Goal: Transaction & Acquisition: Register for event/course

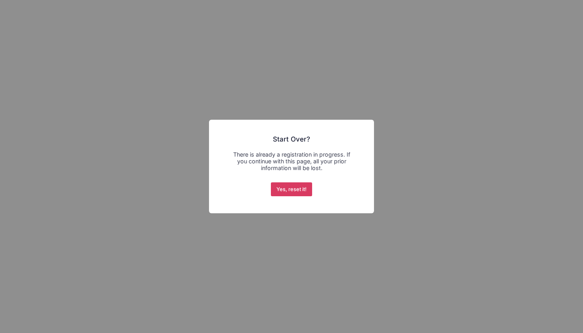
click at [291, 187] on button "Yes, reset it!" at bounding box center [292, 190] width 42 height 14
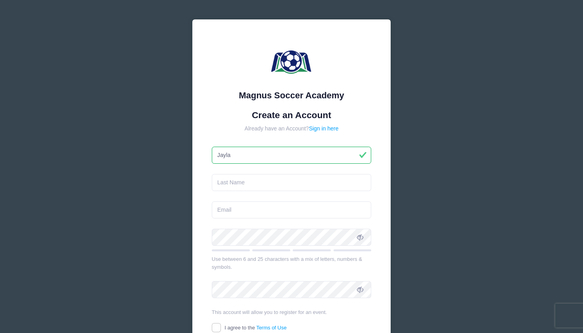
type input "Jayla"
type input "[PERSON_NAME]"
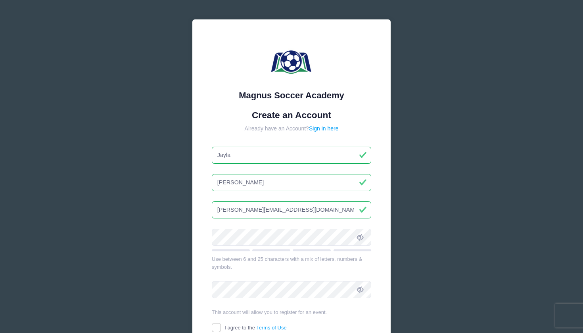
type input "[PERSON_NAME][EMAIL_ADDRESS][DOMAIN_NAME]"
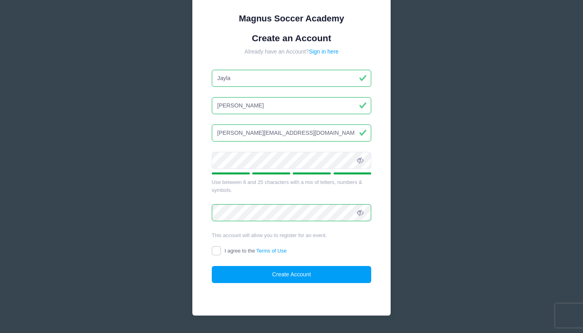
scroll to position [81, 0]
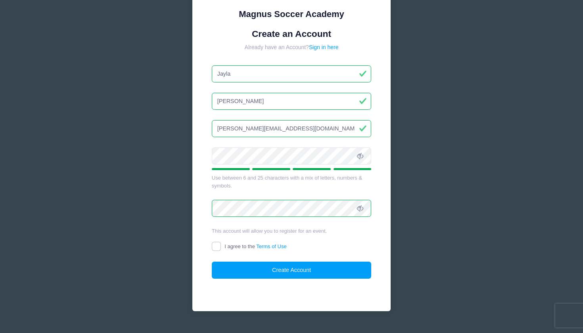
click at [217, 245] on input "I agree to the Terms of Use" at bounding box center [216, 246] width 9 height 9
checkbox input "true"
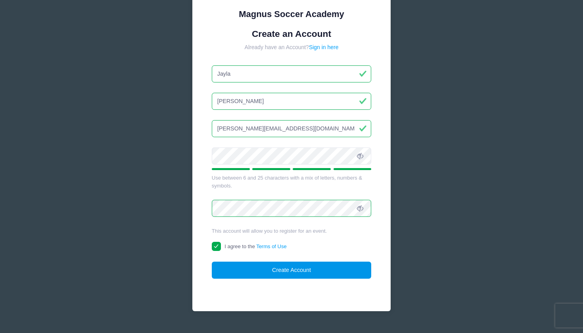
click at [240, 269] on button "Create Account" at bounding box center [292, 270] width 160 height 17
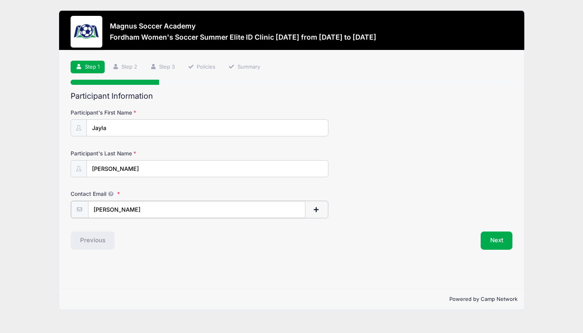
type input "[PERSON_NAME][EMAIL_ADDRESS][DOMAIN_NAME]"
click at [491, 237] on button "Next" at bounding box center [497, 240] width 32 height 18
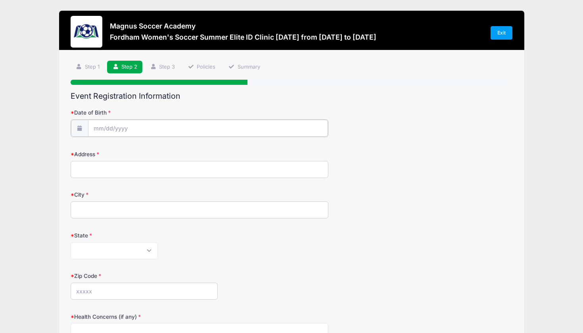
click at [213, 130] on input "Date of Birth" at bounding box center [208, 128] width 240 height 17
select select "6"
click at [143, 221] on span "23" at bounding box center [144, 222] width 14 height 14
type input "07/23/2025"
click at [145, 124] on input "07/23/2025" at bounding box center [208, 128] width 240 height 17
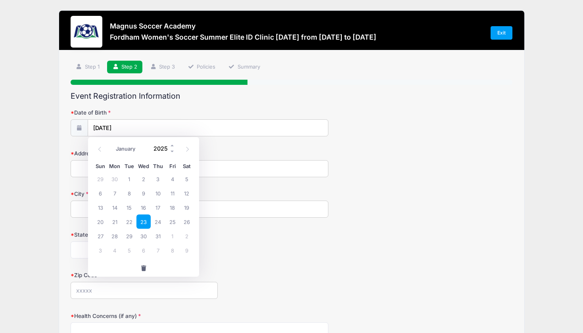
click at [169, 148] on input "2025" at bounding box center [163, 149] width 26 height 12
type input "2008"
type input "30 passaic Ave"
type input "Roseland"
click at [129, 167] on input "30 passaic Ave" at bounding box center [200, 168] width 258 height 17
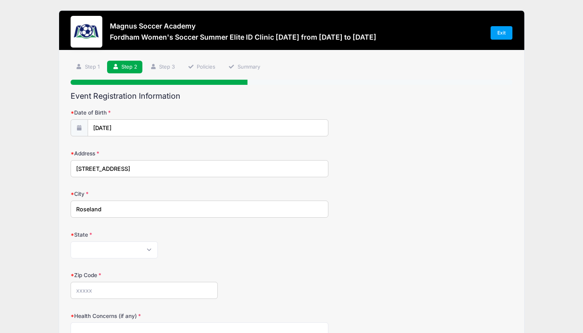
click at [108, 171] on input "30 passaic Ave" at bounding box center [200, 168] width 258 height 17
select select "NJ"
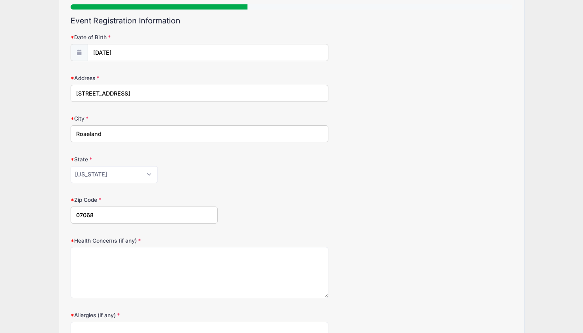
type input "07068"
click at [122, 257] on textarea "Health Concerns (if any)" at bounding box center [200, 272] width 258 height 51
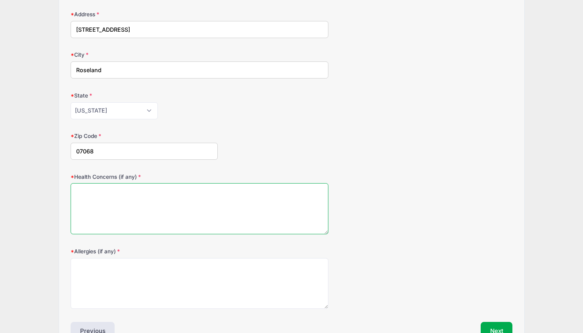
scroll to position [142, 0]
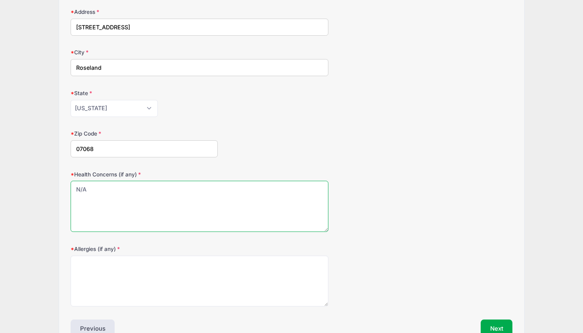
type textarea "N/A"
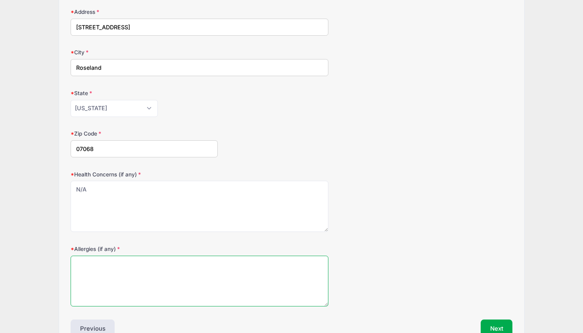
click at [95, 283] on textarea "Allergies (if any)" at bounding box center [200, 281] width 258 height 51
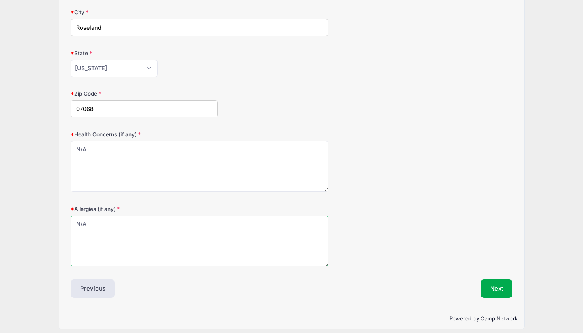
type textarea "N/A"
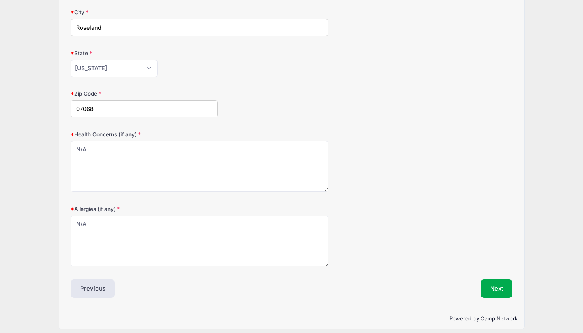
click at [496, 295] on div "Step 2 /7 Step 1 Step 2 Step 3 Policies Summary Participant Information Partici…" at bounding box center [291, 89] width 465 height 440
click at [494, 290] on button "Next" at bounding box center [497, 289] width 32 height 18
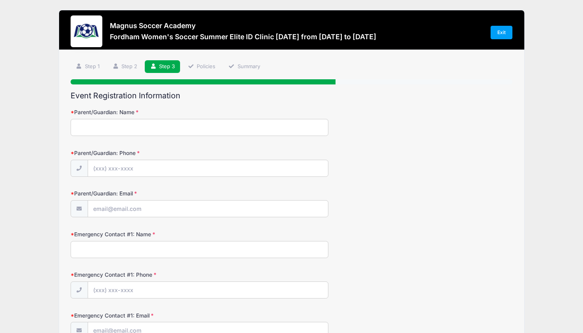
scroll to position [0, 0]
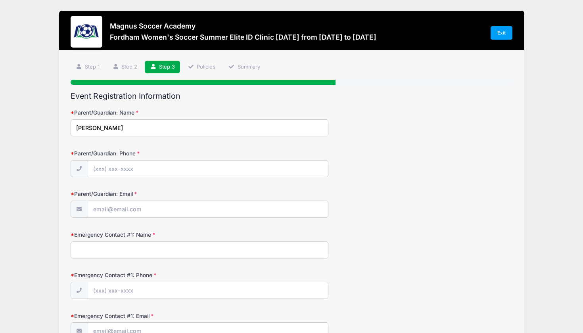
type input "Christine Sedrak"
type input "(201) 875-7004"
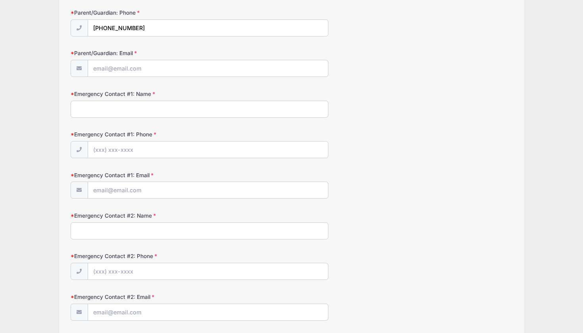
scroll to position [141, 0]
type input "Christine Sedrak"
type input "(201) 875-7004"
type input "C"
type input "M"
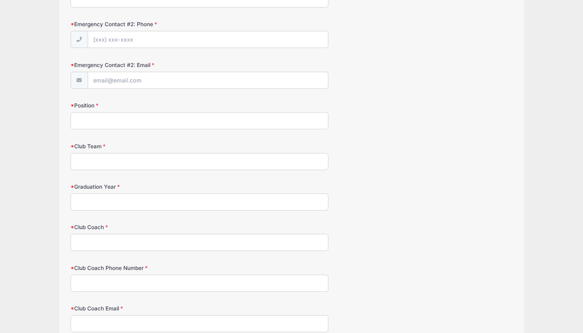
scroll to position [372, 0]
click at [134, 119] on input "Position" at bounding box center [200, 121] width 258 height 17
type input "CDM"
click at [123, 160] on input "Club Team" at bounding box center [200, 162] width 258 height 17
type input "PDA ECNL"
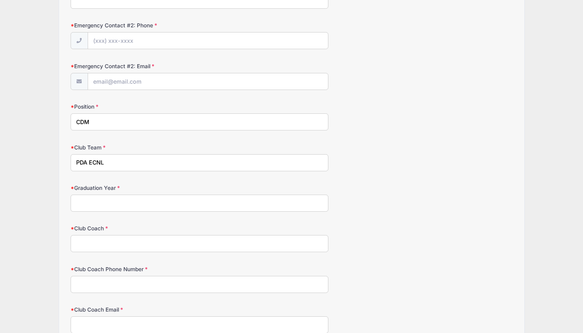
click at [112, 202] on input "Graduation Year" at bounding box center [200, 203] width 258 height 17
type input "2026"
click at [112, 242] on input "Club Coach" at bounding box center [200, 243] width 258 height 17
drag, startPoint x: 100, startPoint y: 246, endPoint x: 47, endPoint y: 241, distance: 53.8
click at [47, 241] on div "Magnus Soccer Academy Fordham Women's Soccer Summer Elite ID Clinic October 19t…" at bounding box center [292, 37] width 560 height 819
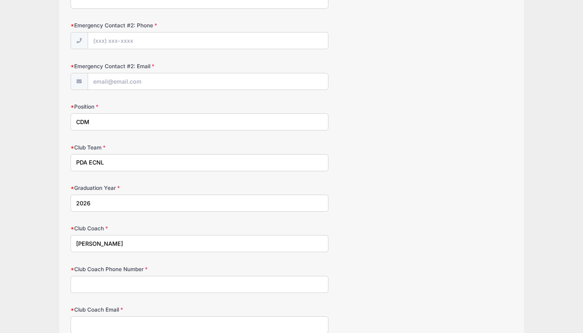
type input "Jermey"
click at [96, 287] on input "Club Coach Phone Number" at bounding box center [200, 284] width 258 height 17
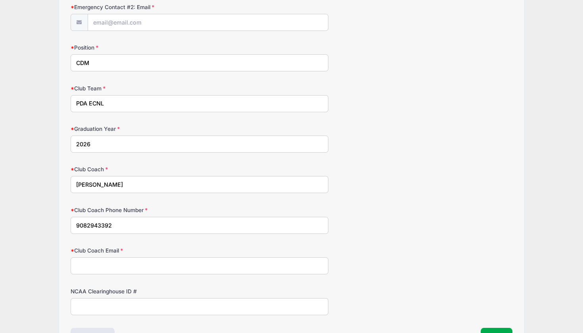
scroll to position [432, 0]
type input "9082943392"
click at [96, 304] on input "NCAA Clearinghouse ID #" at bounding box center [200, 306] width 258 height 17
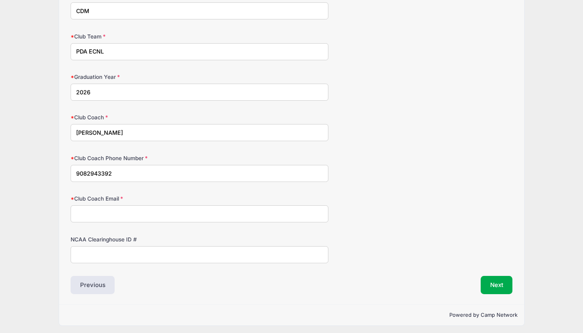
scroll to position [483, 0]
paste input "2507671991"
type input "2507671991"
click at [504, 281] on button "Next" at bounding box center [497, 286] width 32 height 18
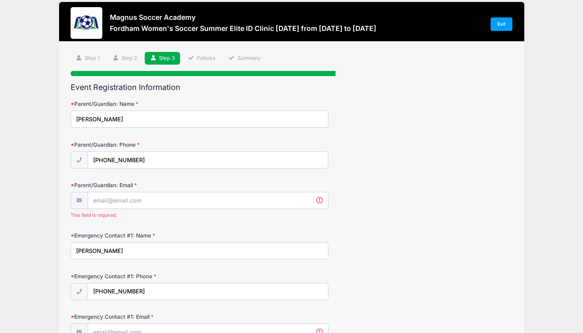
scroll to position [15, 0]
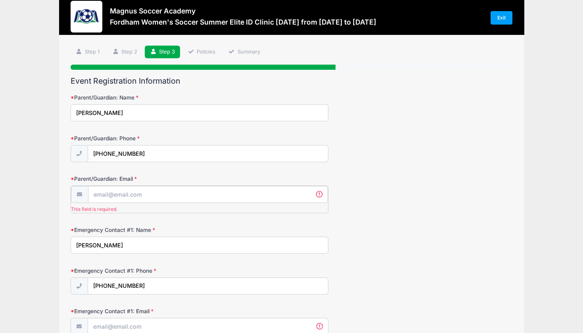
click at [168, 195] on input "Parent/Guardian: Email" at bounding box center [208, 194] width 240 height 17
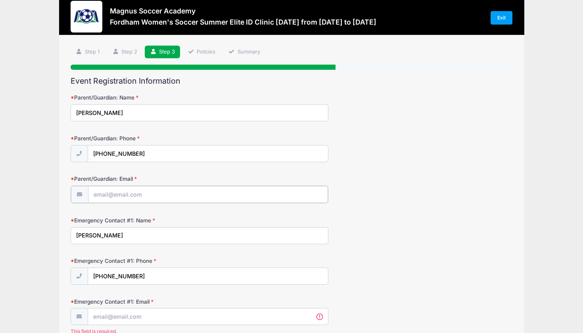
paste input "Villanuevachristine02@yahoo.com"
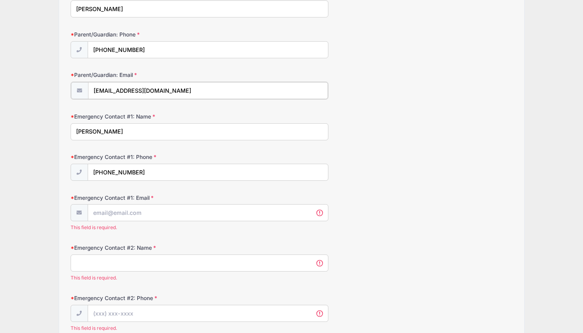
scroll to position [120, 0]
type input "Villanuevachristine02@yahoo.com"
paste input "Villanuevachristine02@yahoo.com"
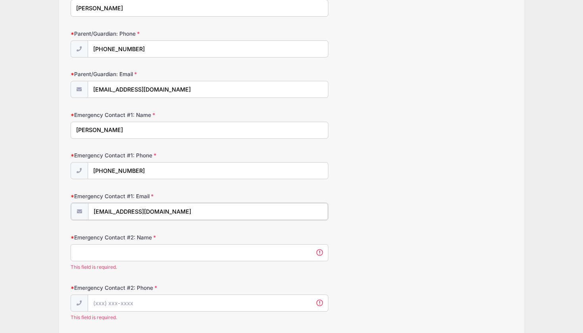
type input "Villanuevachristine02@yahoo.com"
click at [121, 249] on input "Emergency Contact #2: Name" at bounding box center [200, 252] width 258 height 17
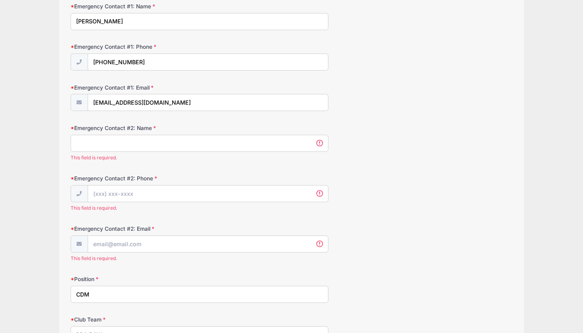
scroll to position [229, 0]
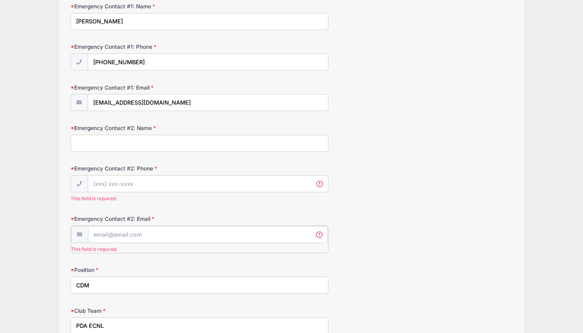
paste input "Villanuevachristine02@yahoo.com"
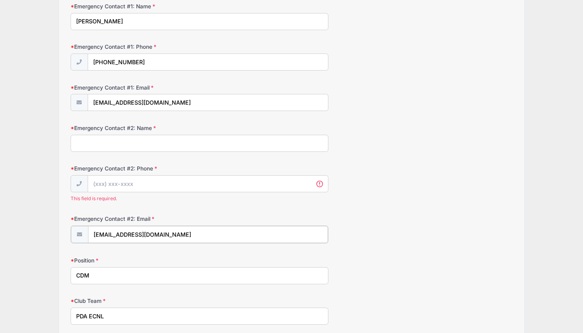
type input "Villanuevachristine02@yahoo.com"
click at [125, 137] on input "Emergency Contact #2: Name" at bounding box center [200, 143] width 258 height 17
type input "Christine sedrak"
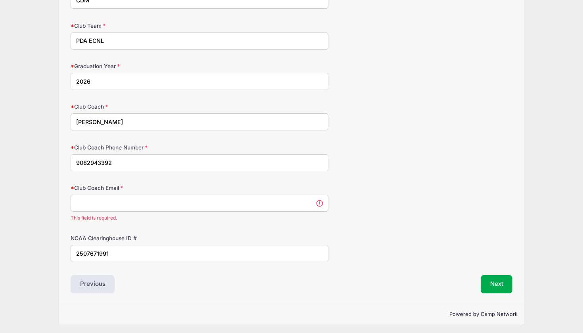
scroll to position [493, 0]
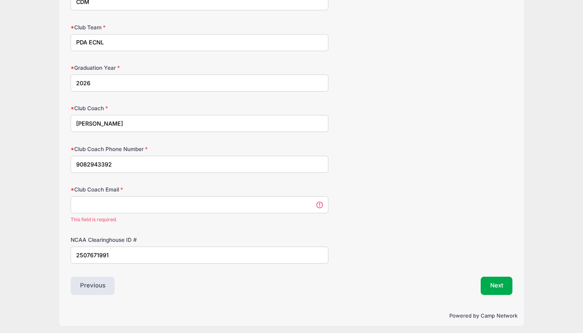
type input "(201) 875-7004"
click at [308, 203] on input "Club Coach Email" at bounding box center [200, 204] width 258 height 17
click at [229, 201] on input "Club Coach Email" at bounding box center [200, 204] width 258 height 17
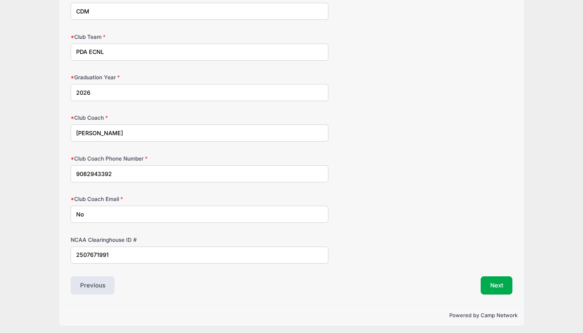
type input "N"
type input "n"
type input "N/A"
click at [498, 287] on button "Next" at bounding box center [497, 286] width 32 height 18
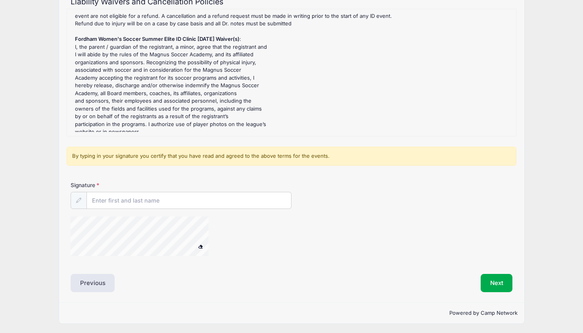
scroll to position [94, 0]
click at [108, 205] on input "Signature" at bounding box center [189, 201] width 204 height 17
type input "Christine Sedrak"
click at [500, 283] on button "Next" at bounding box center [497, 284] width 32 height 18
click at [201, 247] on span at bounding box center [201, 247] width 6 height 4
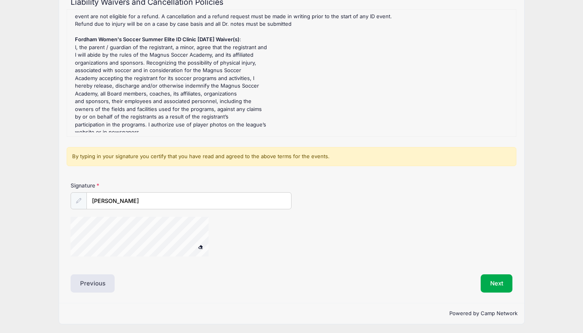
click at [200, 246] on span at bounding box center [201, 247] width 6 height 4
click at [79, 258] on div "Signature Christine Sedrak" at bounding box center [292, 223] width 450 height 83
click at [199, 246] on span at bounding box center [201, 247] width 6 height 4
click at [201, 246] on span at bounding box center [201, 247] width 6 height 4
click at [201, 248] on span at bounding box center [201, 247] width 6 height 4
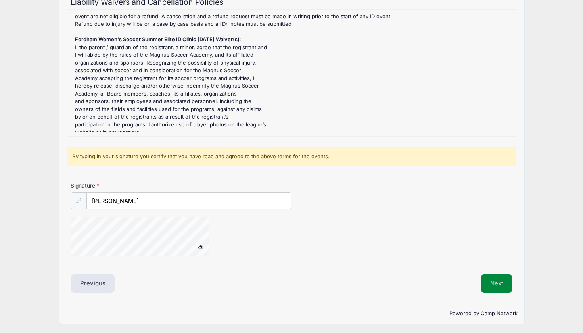
click at [488, 280] on button "Next" at bounding box center [497, 284] width 32 height 18
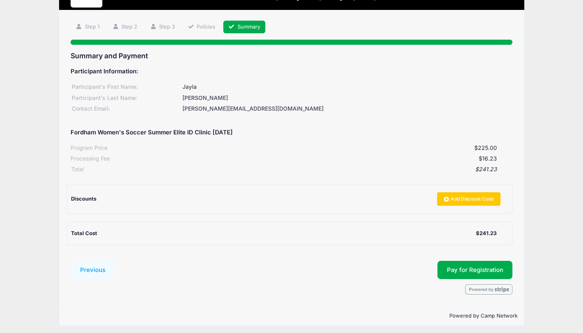
scroll to position [40, 0]
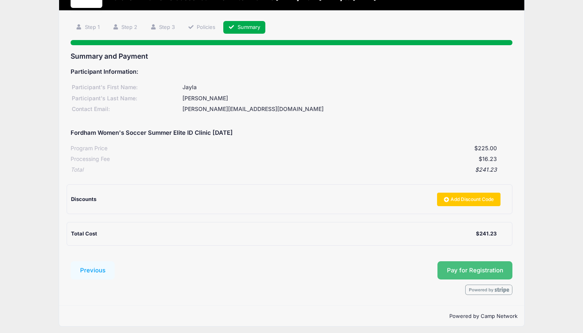
click at [462, 268] on button "Pay for Registration" at bounding box center [475, 271] width 75 height 18
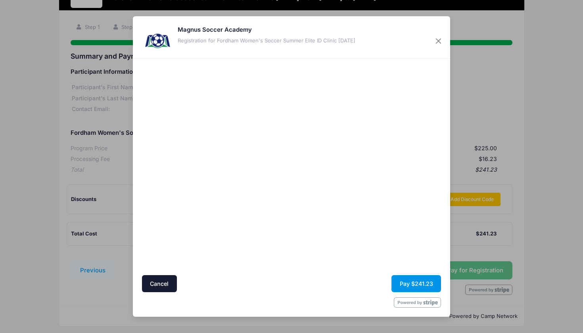
click at [406, 286] on button "Pay $241.23" at bounding box center [417, 283] width 50 height 17
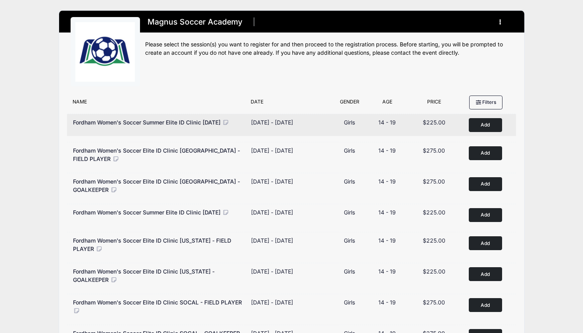
click at [175, 124] on span "Fordham Women's Soccer Summer Elite ID Clinic [DATE]" at bounding box center [147, 122] width 148 height 7
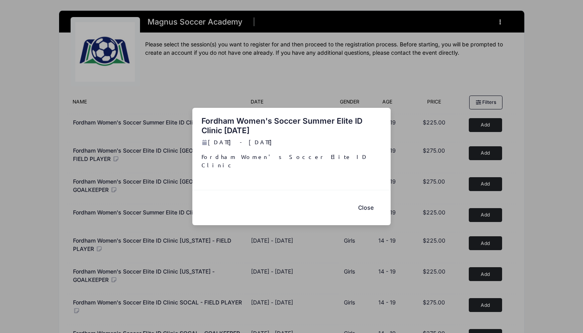
click at [251, 162] on p "Fordham Women's Soccer Elite ID Clinic" at bounding box center [292, 161] width 181 height 17
click at [360, 202] on button "Close" at bounding box center [366, 208] width 32 height 17
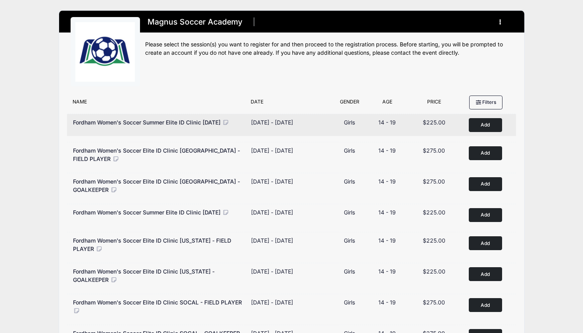
click at [383, 119] on span "14 - 19" at bounding box center [387, 122] width 17 height 7
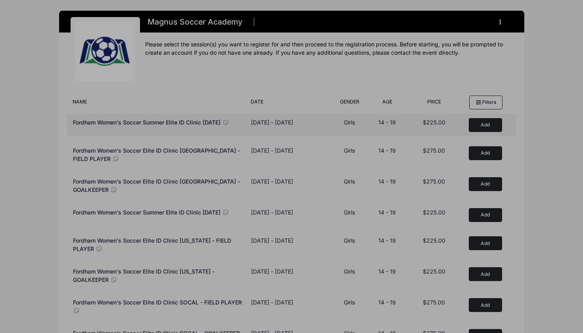
click at [383, 119] on body "Processing Request Please wait... Processing Request Please wait... Processing …" at bounding box center [291, 166] width 583 height 333
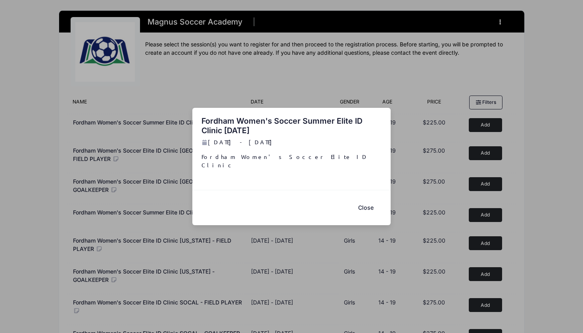
click at [358, 200] on button "Close" at bounding box center [366, 208] width 32 height 17
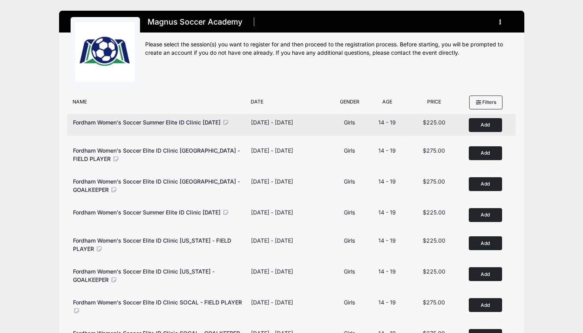
click at [276, 121] on div "[DATE] - [DATE]" at bounding box center [272, 122] width 42 height 8
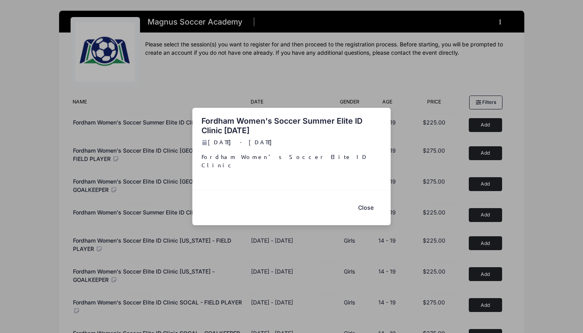
click at [368, 216] on div "Close" at bounding box center [291, 207] width 198 height 35
click at [365, 209] on button "Close" at bounding box center [366, 208] width 32 height 17
